Goal: Task Accomplishment & Management: Use online tool/utility

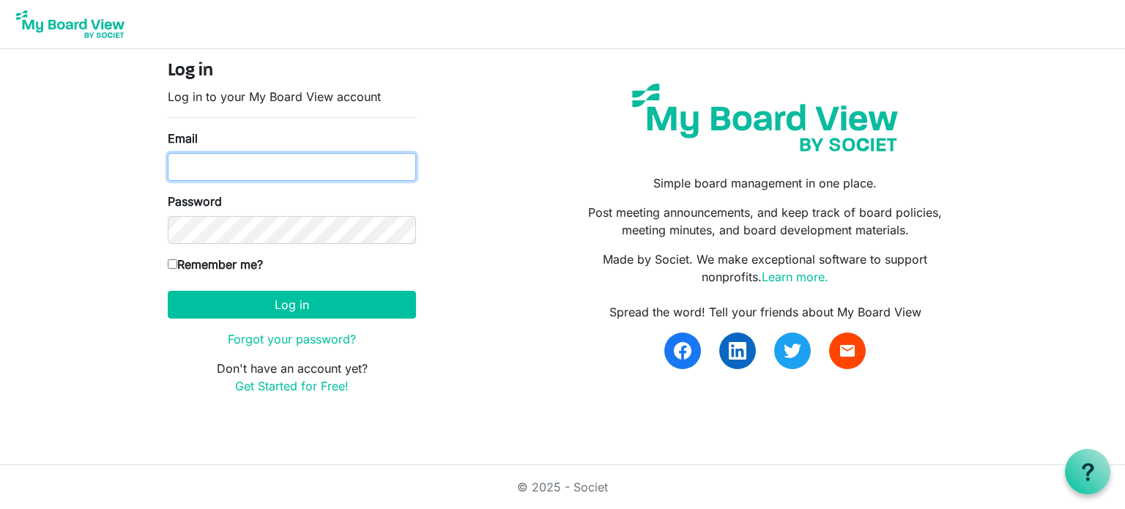
type input "[PERSON_NAME][EMAIL_ADDRESS][DOMAIN_NAME]"
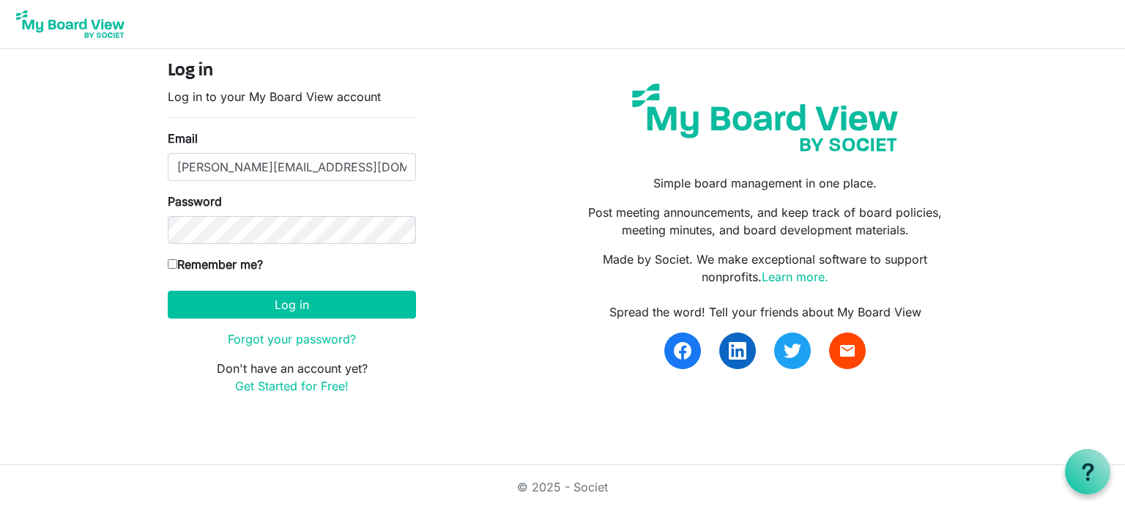
click at [172, 263] on input "Remember me?" at bounding box center [173, 264] width 10 height 10
checkbox input "true"
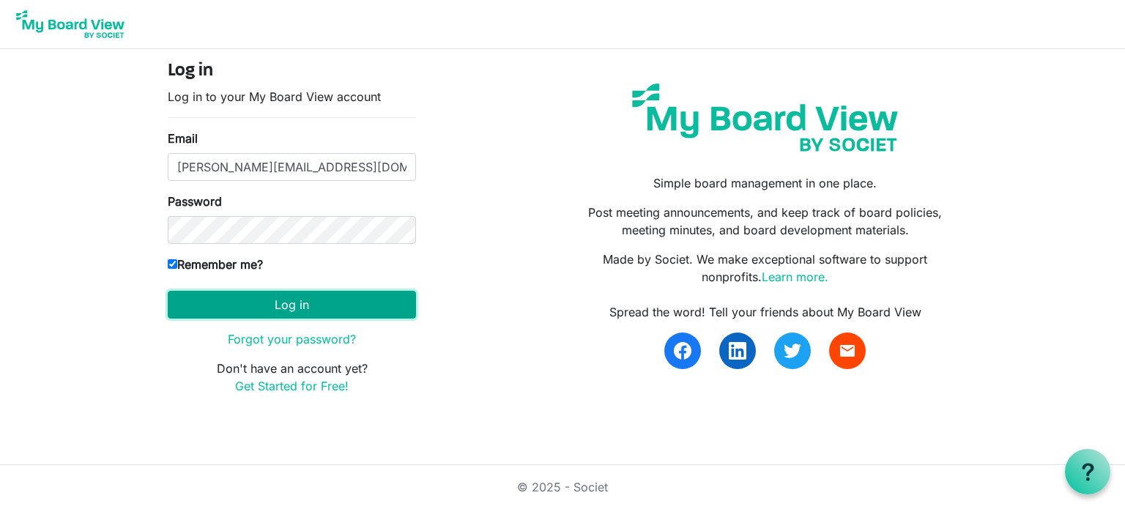
click at [294, 298] on button "Log in" at bounding box center [292, 305] width 248 height 28
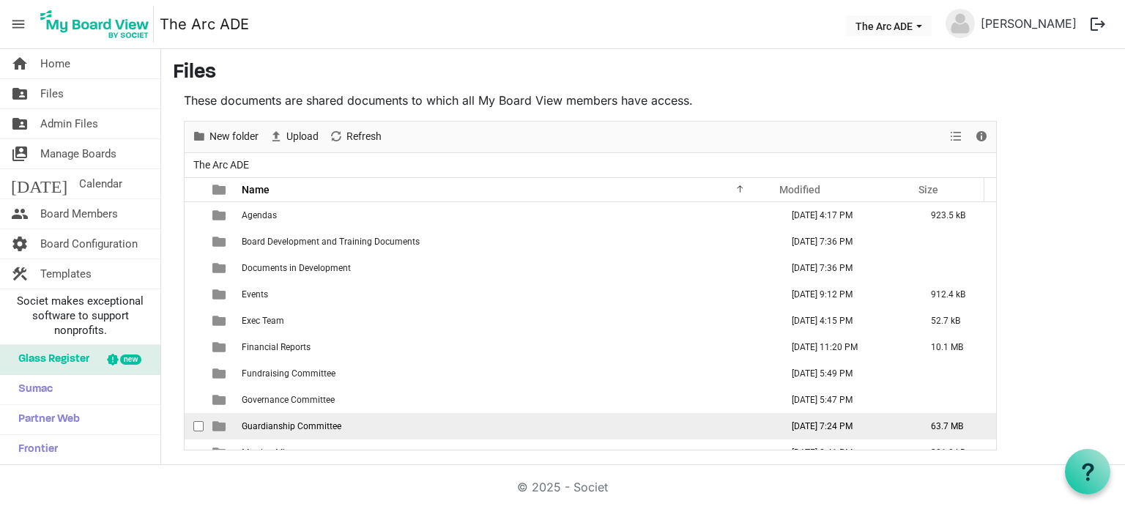
click at [294, 426] on span "Guardianship Committee" at bounding box center [292, 426] width 100 height 10
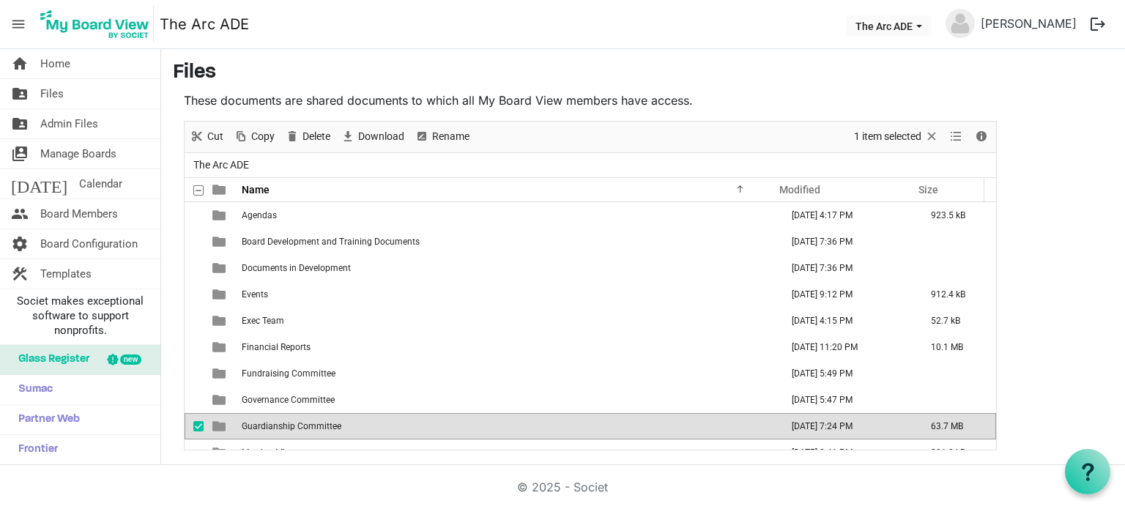
click at [294, 426] on span "Guardianship Committee" at bounding box center [292, 426] width 100 height 10
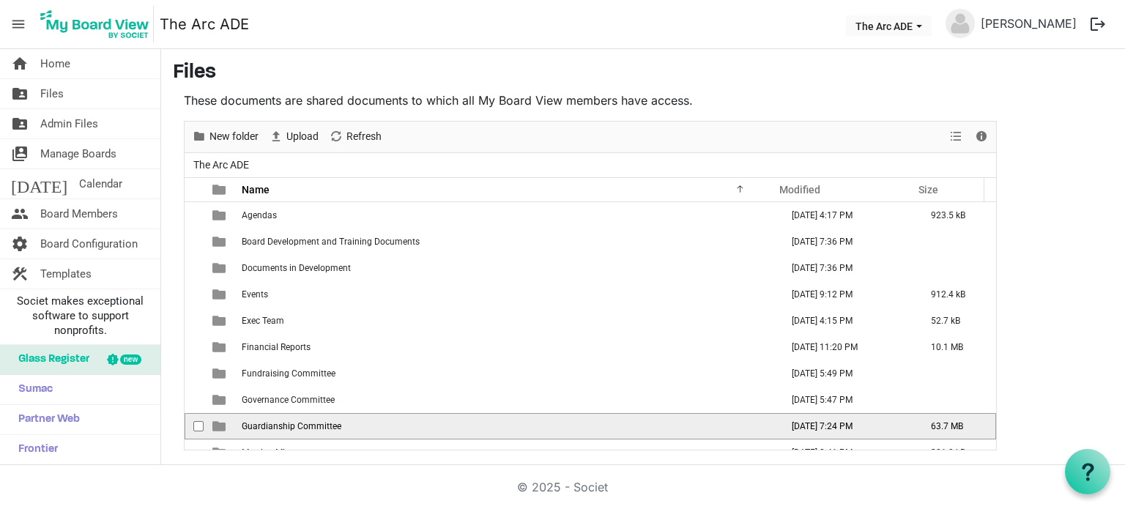
click at [294, 426] on span "Guardianship Committee" at bounding box center [292, 426] width 100 height 10
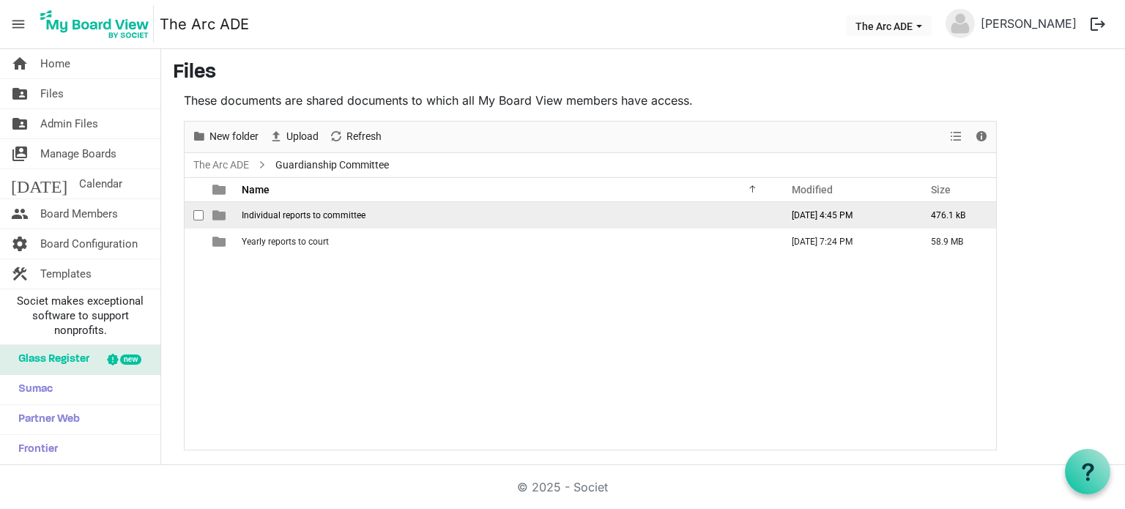
click at [313, 215] on span "Individual reports to committee" at bounding box center [304, 215] width 124 height 10
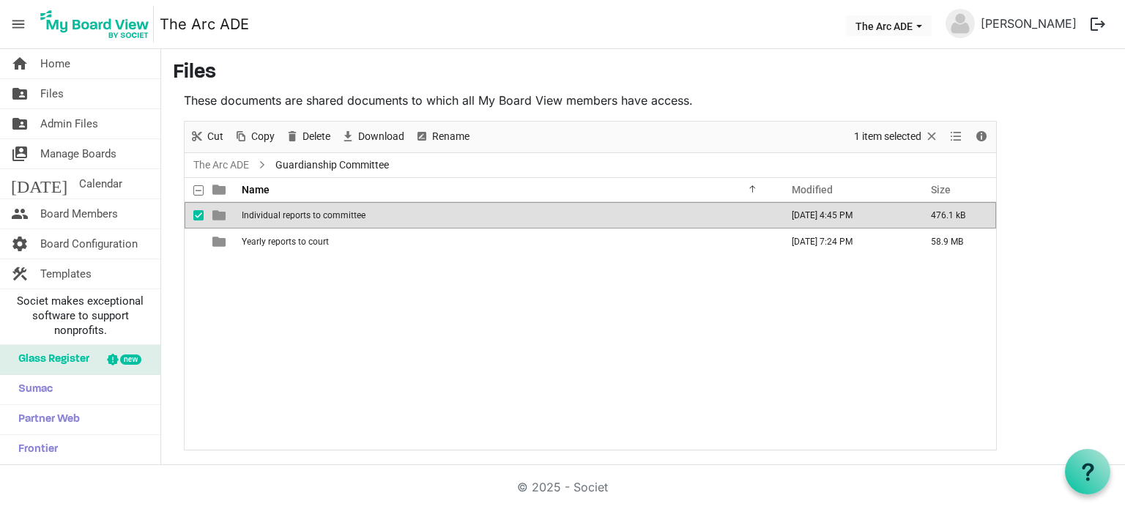
click at [313, 215] on span "Individual reports to committee" at bounding box center [304, 215] width 124 height 10
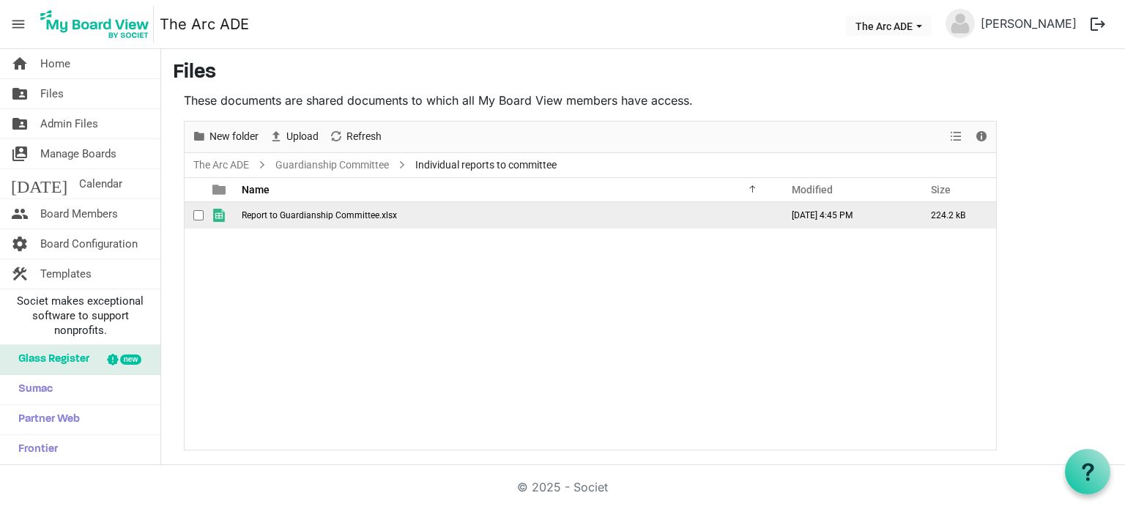
click at [338, 216] on span "Report to Guardianship Committee.xlsx" at bounding box center [319, 215] width 155 height 10
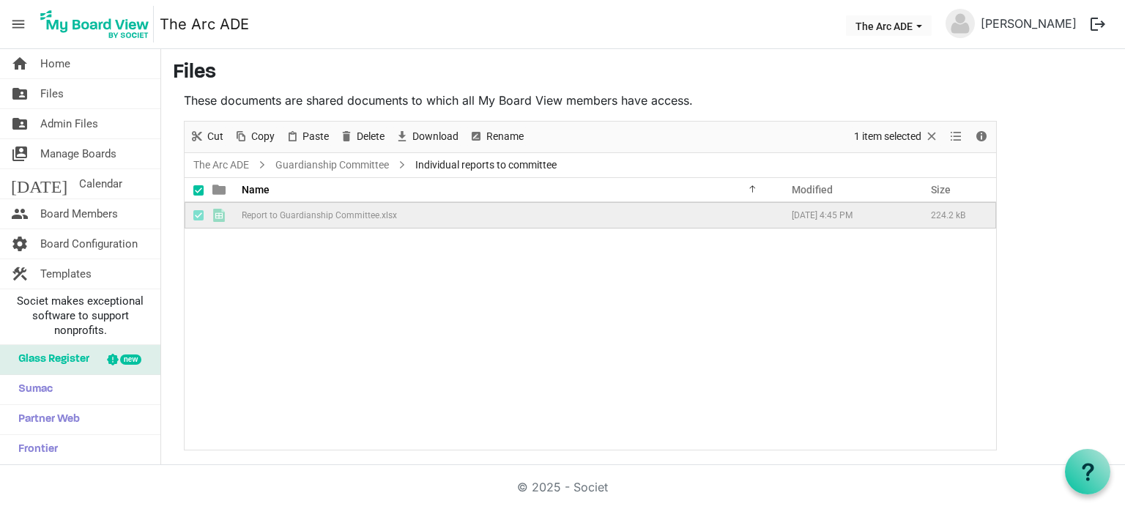
click at [504, 362] on div "Report to Guardianship Committee.xlsx September 24, 2025 4:45 PM 224.2 kB" at bounding box center [590, 326] width 811 height 248
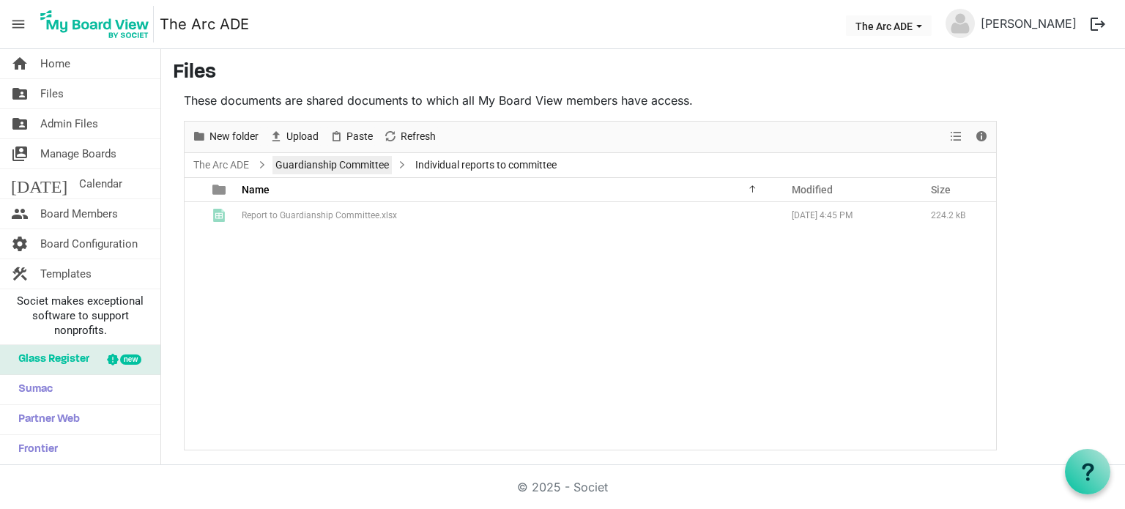
click at [313, 169] on link "Guardianship Committee" at bounding box center [331, 165] width 119 height 18
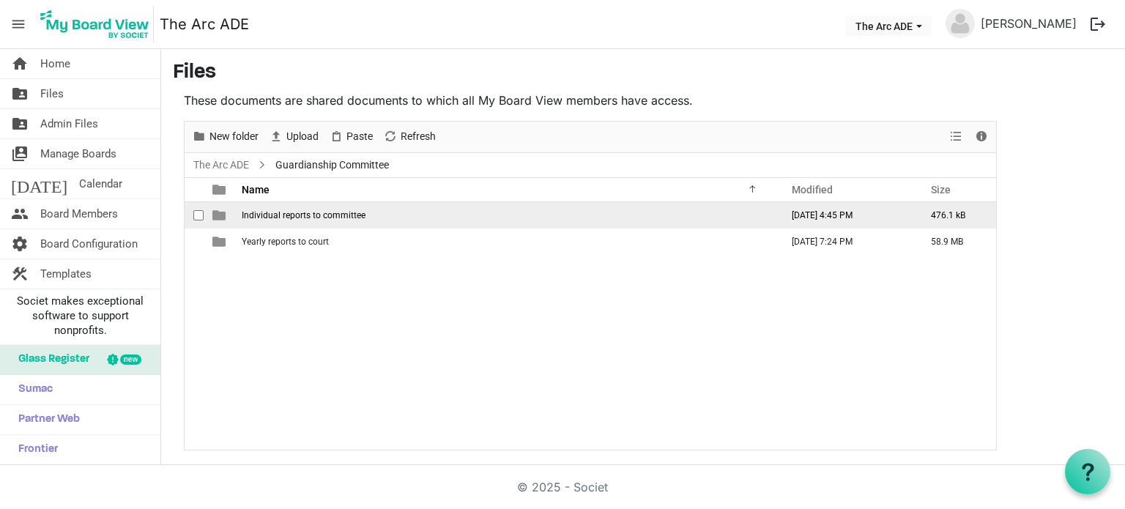
click at [272, 219] on span "Individual reports to committee" at bounding box center [304, 215] width 124 height 10
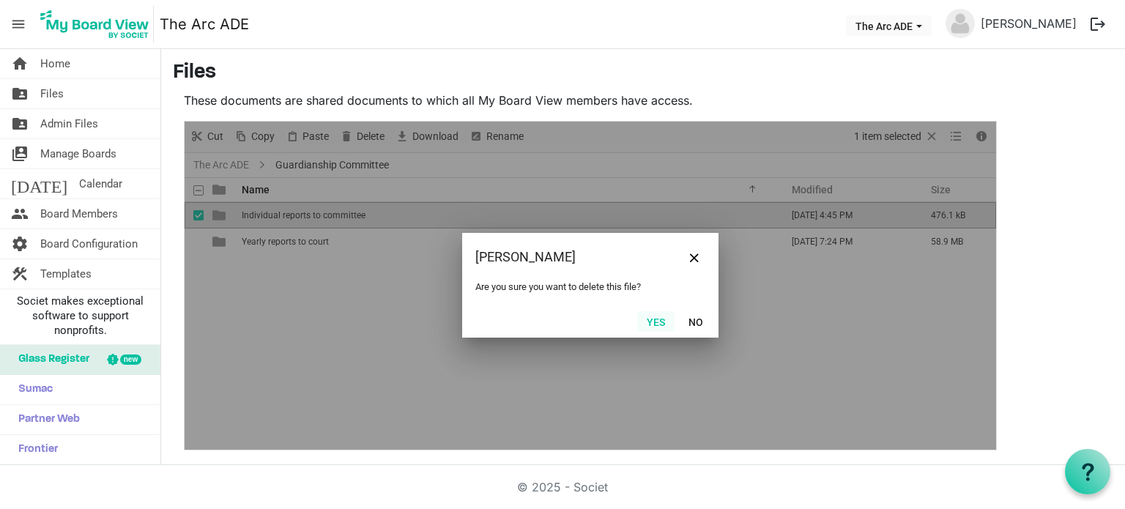
click at [650, 318] on button "Yes" at bounding box center [655, 321] width 37 height 21
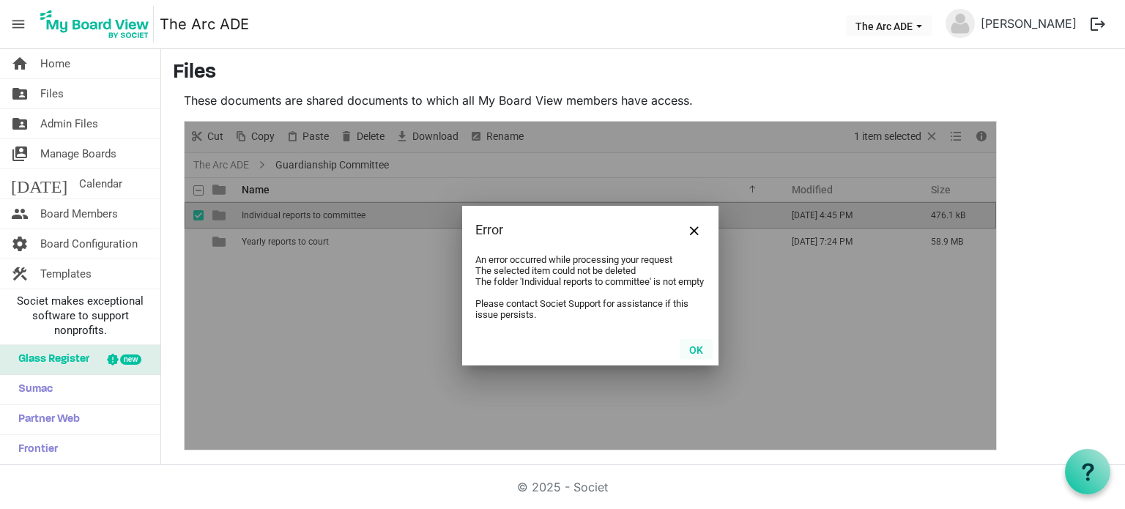
click at [703, 357] on button "OK" at bounding box center [696, 349] width 33 height 21
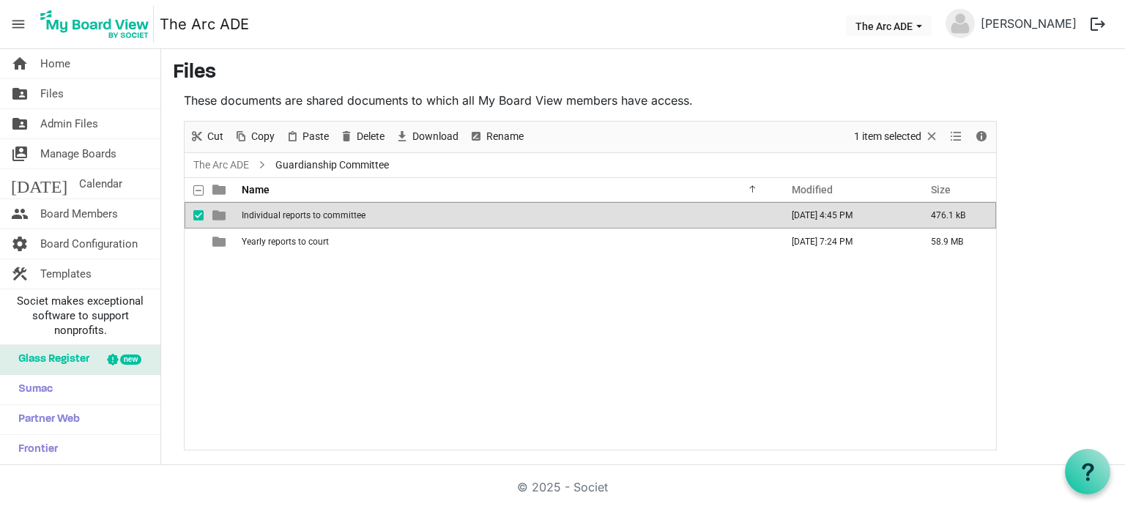
click at [305, 213] on span "Individual reports to committee" at bounding box center [304, 215] width 124 height 10
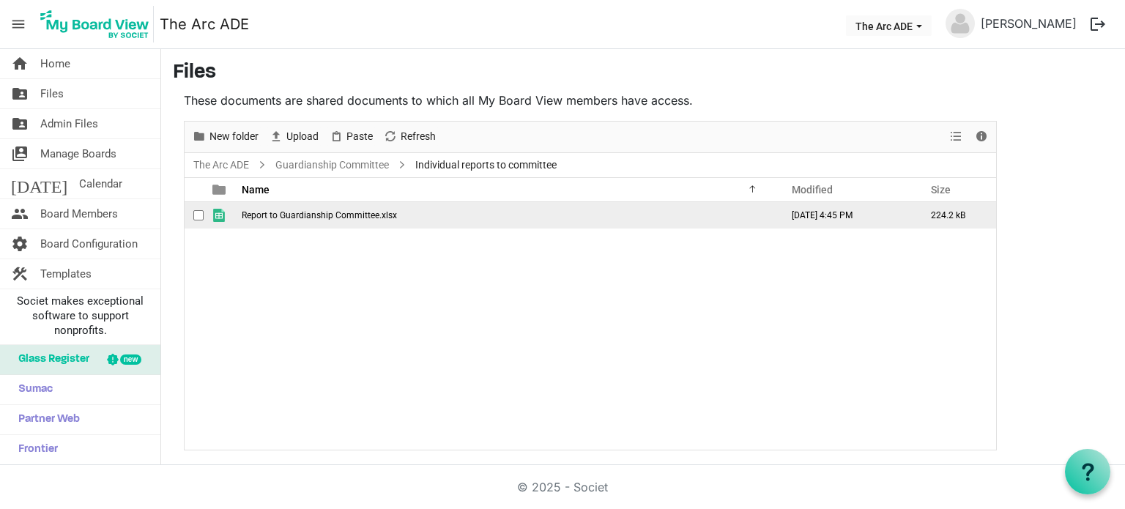
click at [343, 219] on span "Report to Guardianship Committee.xlsx" at bounding box center [319, 215] width 155 height 10
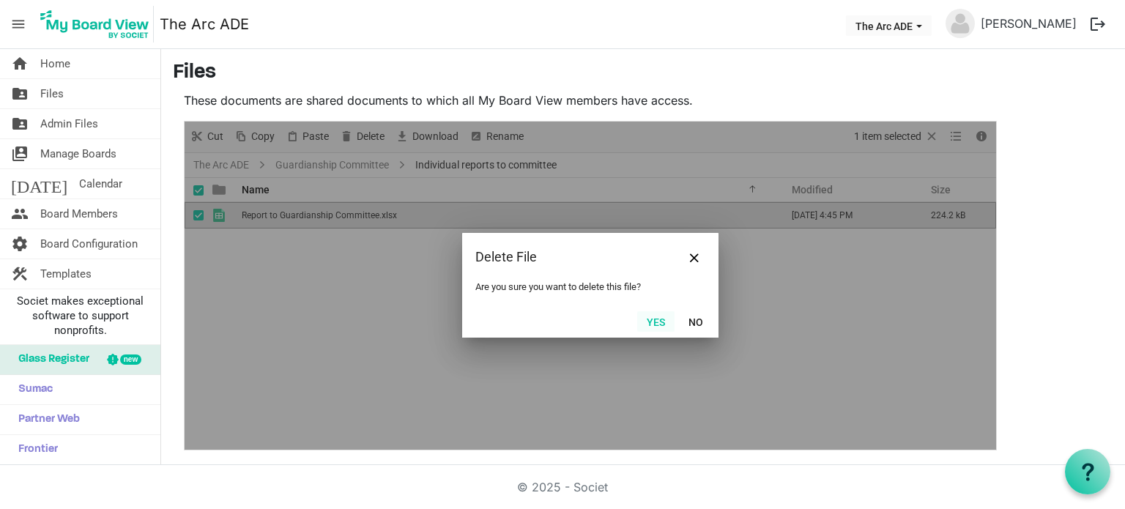
click at [656, 321] on button "Yes" at bounding box center [655, 321] width 37 height 21
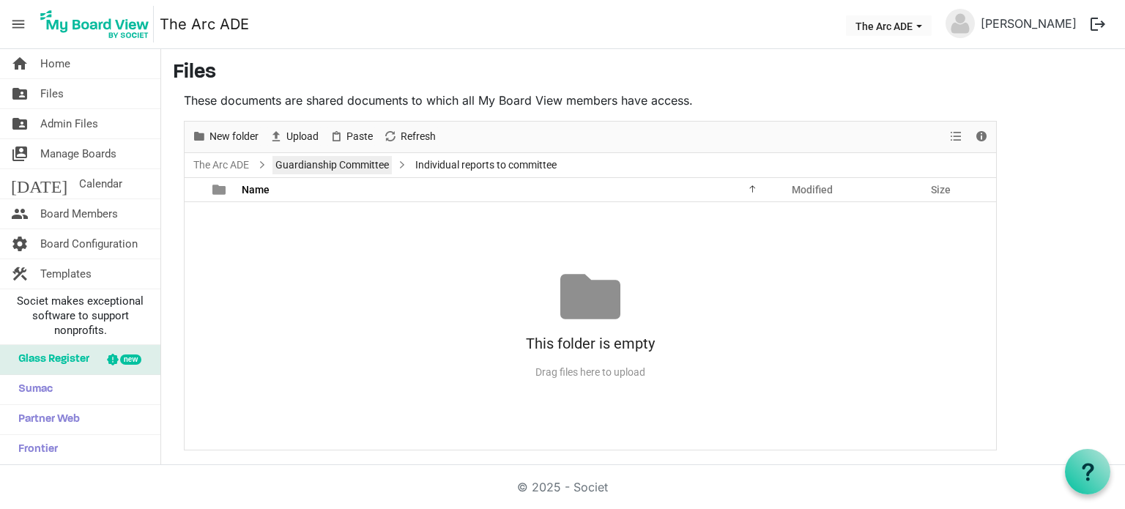
click at [360, 171] on link "Guardianship Committee" at bounding box center [331, 165] width 119 height 18
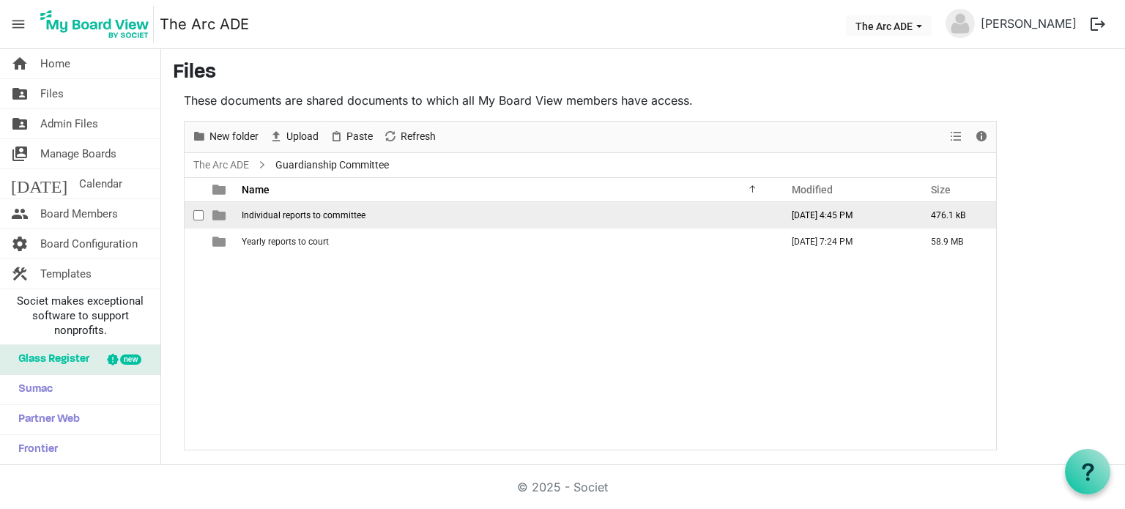
click at [316, 210] on span "Individual reports to committee" at bounding box center [304, 215] width 124 height 10
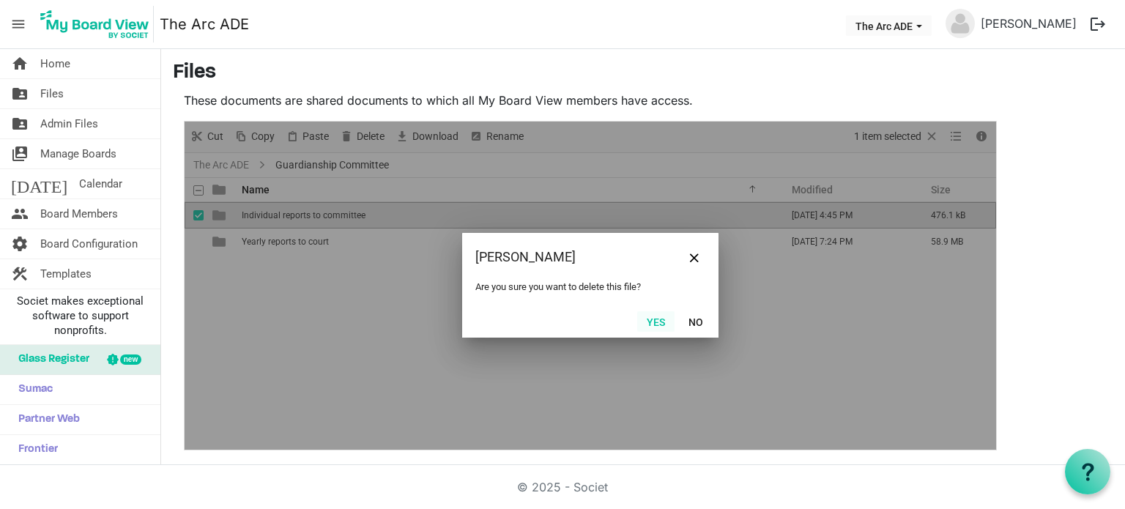
click at [666, 316] on button "Yes" at bounding box center [655, 321] width 37 height 21
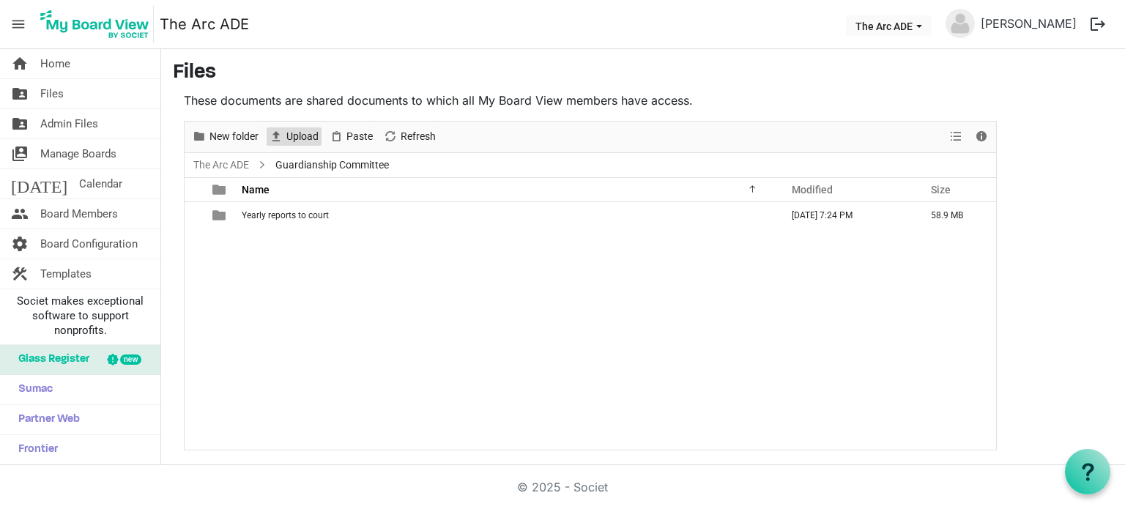
click at [308, 139] on span "Upload" at bounding box center [302, 136] width 35 height 18
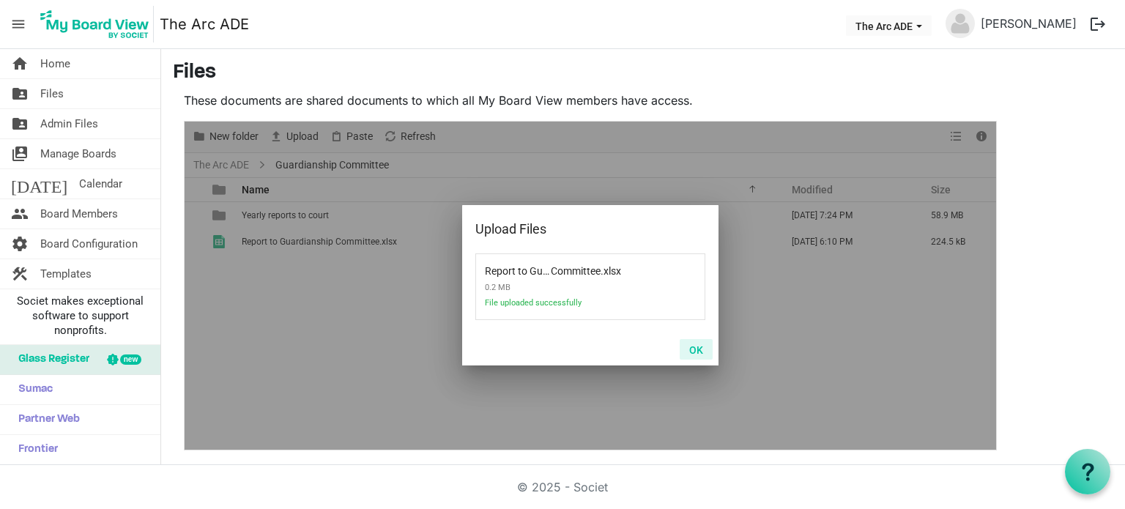
click at [697, 348] on button "OK" at bounding box center [696, 349] width 33 height 21
